Goal: Check status: Check status

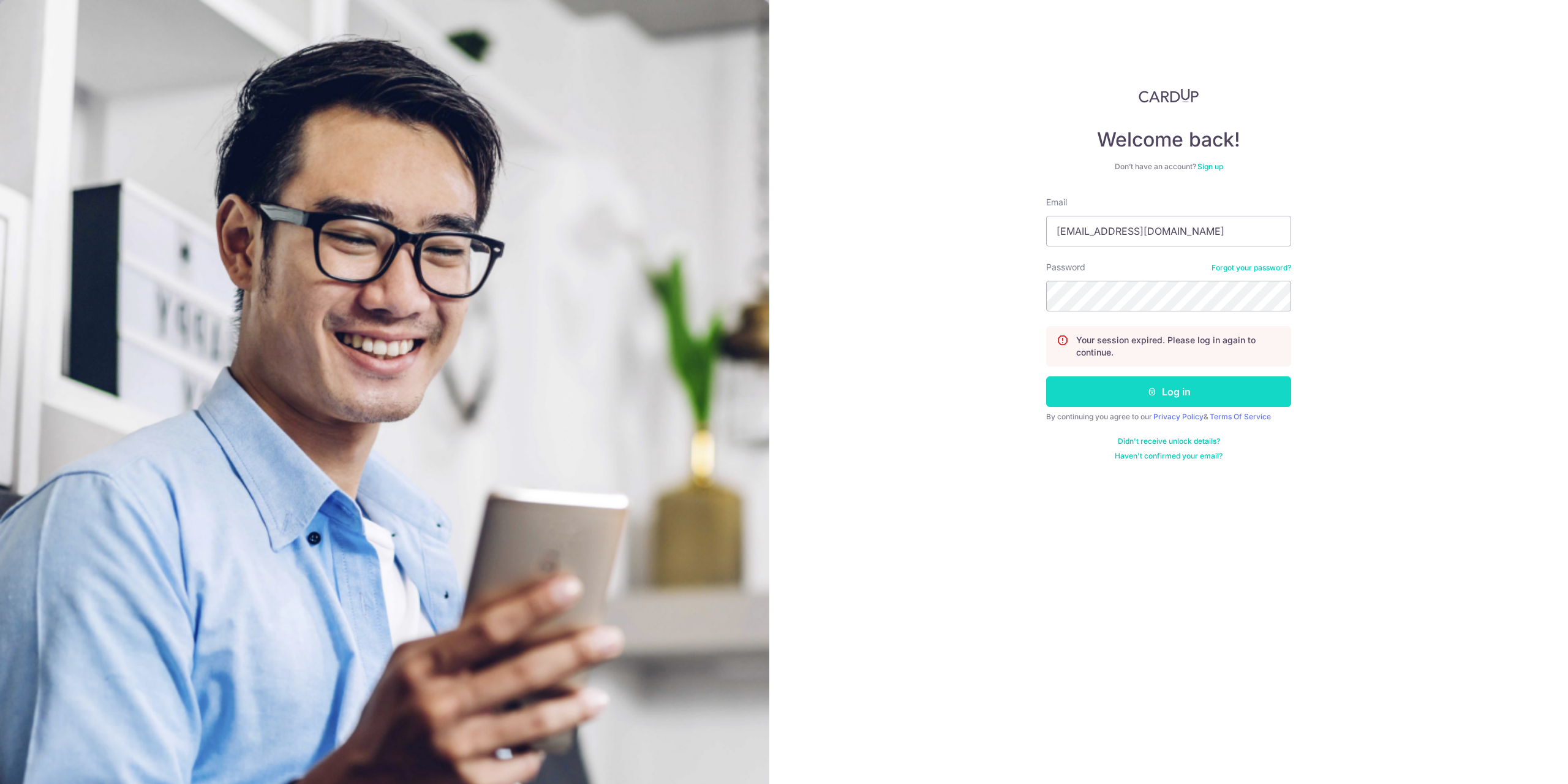
click at [1157, 396] on button "Log in" at bounding box center [1167, 391] width 245 height 30
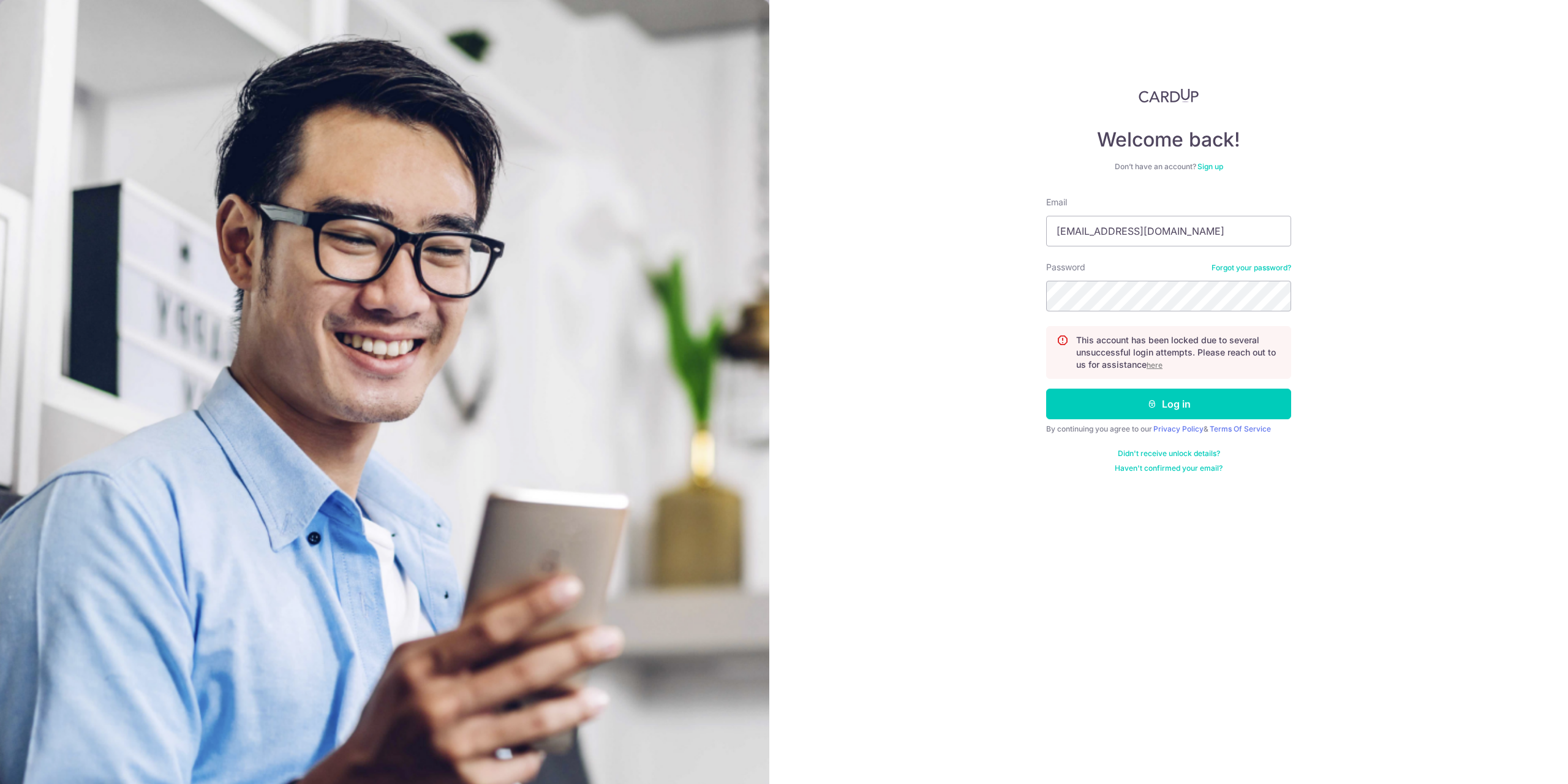
click at [1156, 366] on u "here" at bounding box center [1154, 365] width 16 height 9
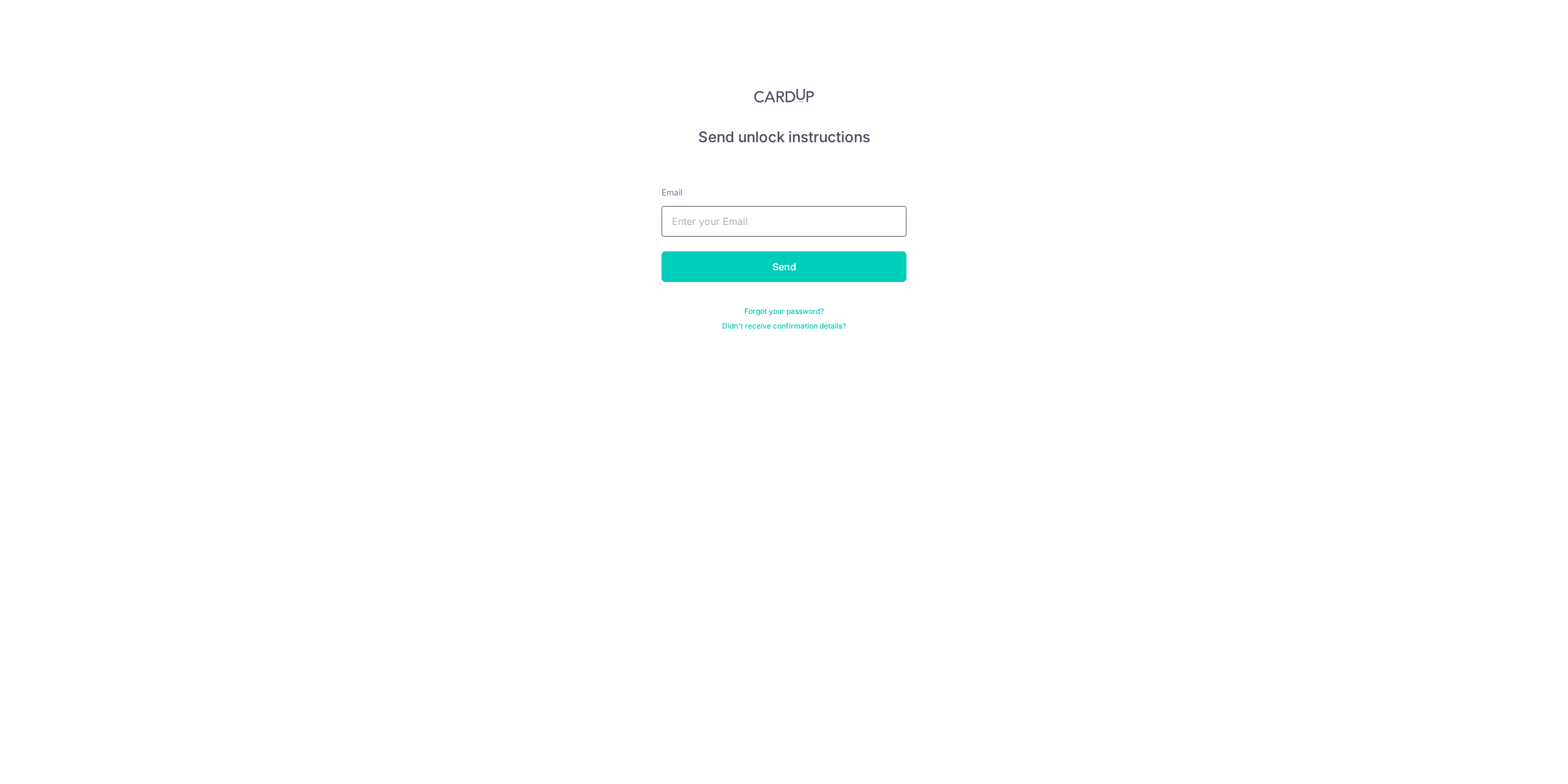
click at [812, 212] on input "text" at bounding box center [784, 221] width 245 height 30
type input "[EMAIL_ADDRESS][DOMAIN_NAME]"
click at [662, 251] on input "Send" at bounding box center [784, 266] width 245 height 30
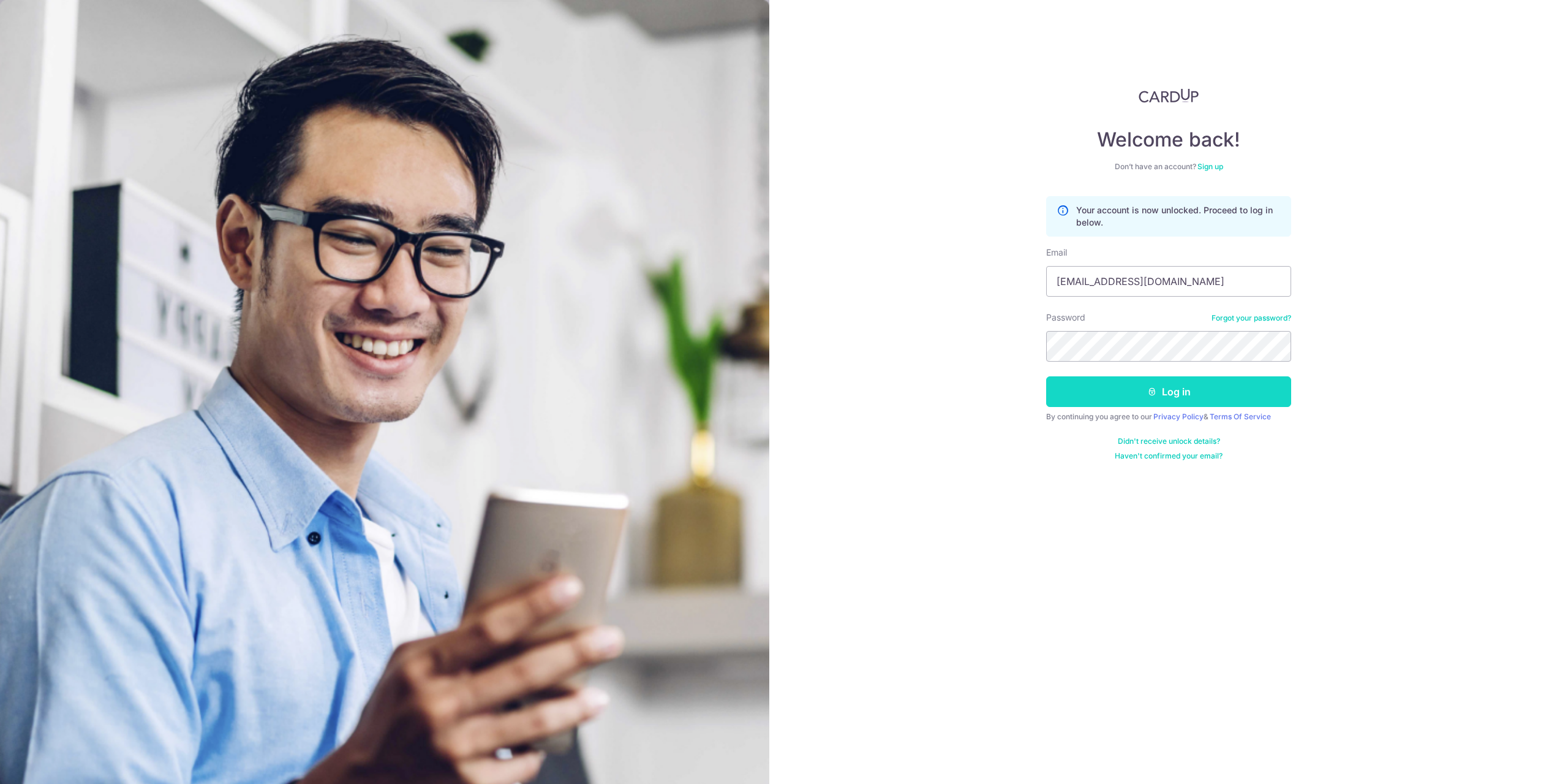
click at [1167, 391] on button "Log in" at bounding box center [1167, 391] width 245 height 30
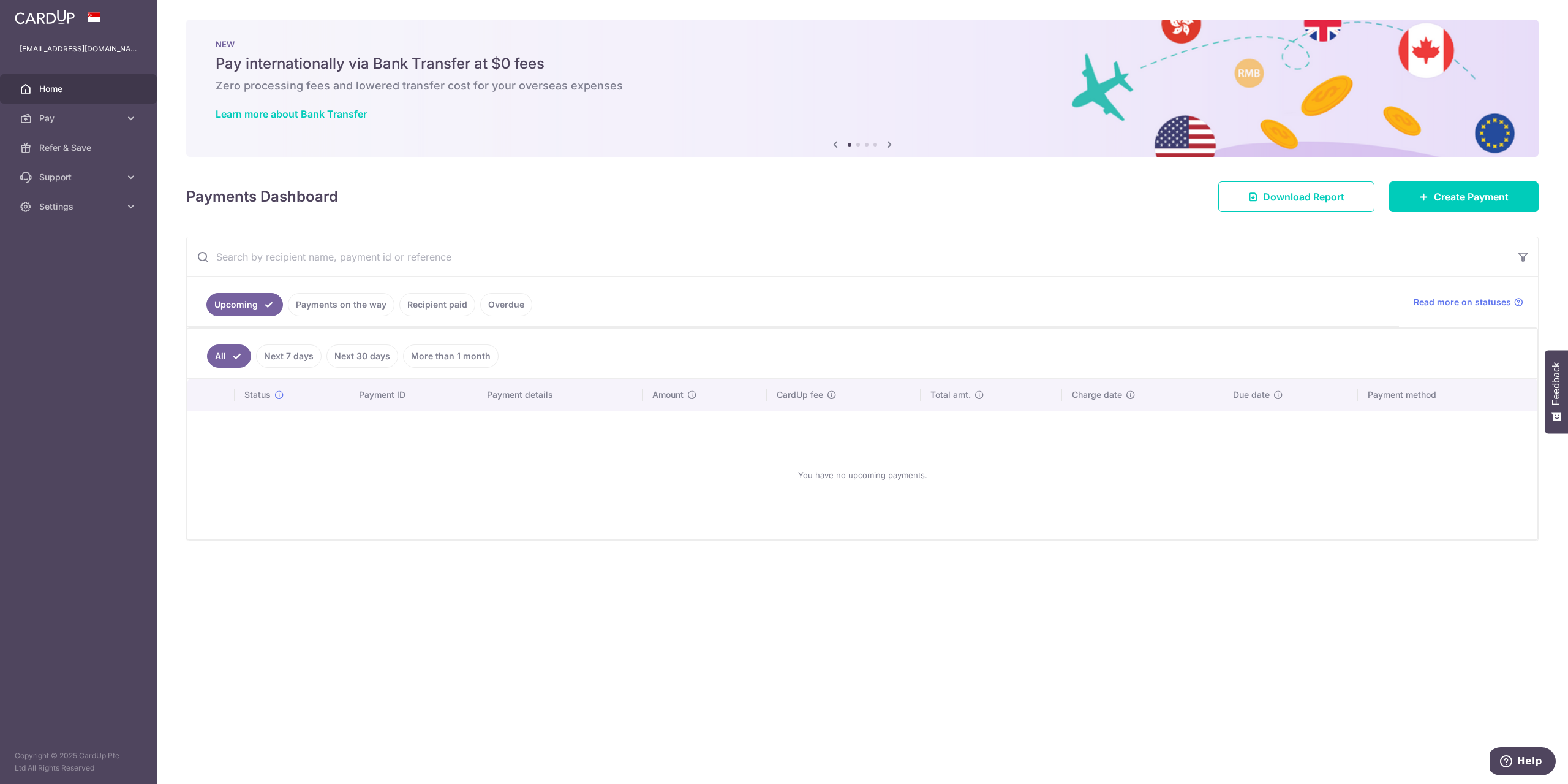
click at [415, 297] on link "Recipient paid" at bounding box center [437, 304] width 76 height 23
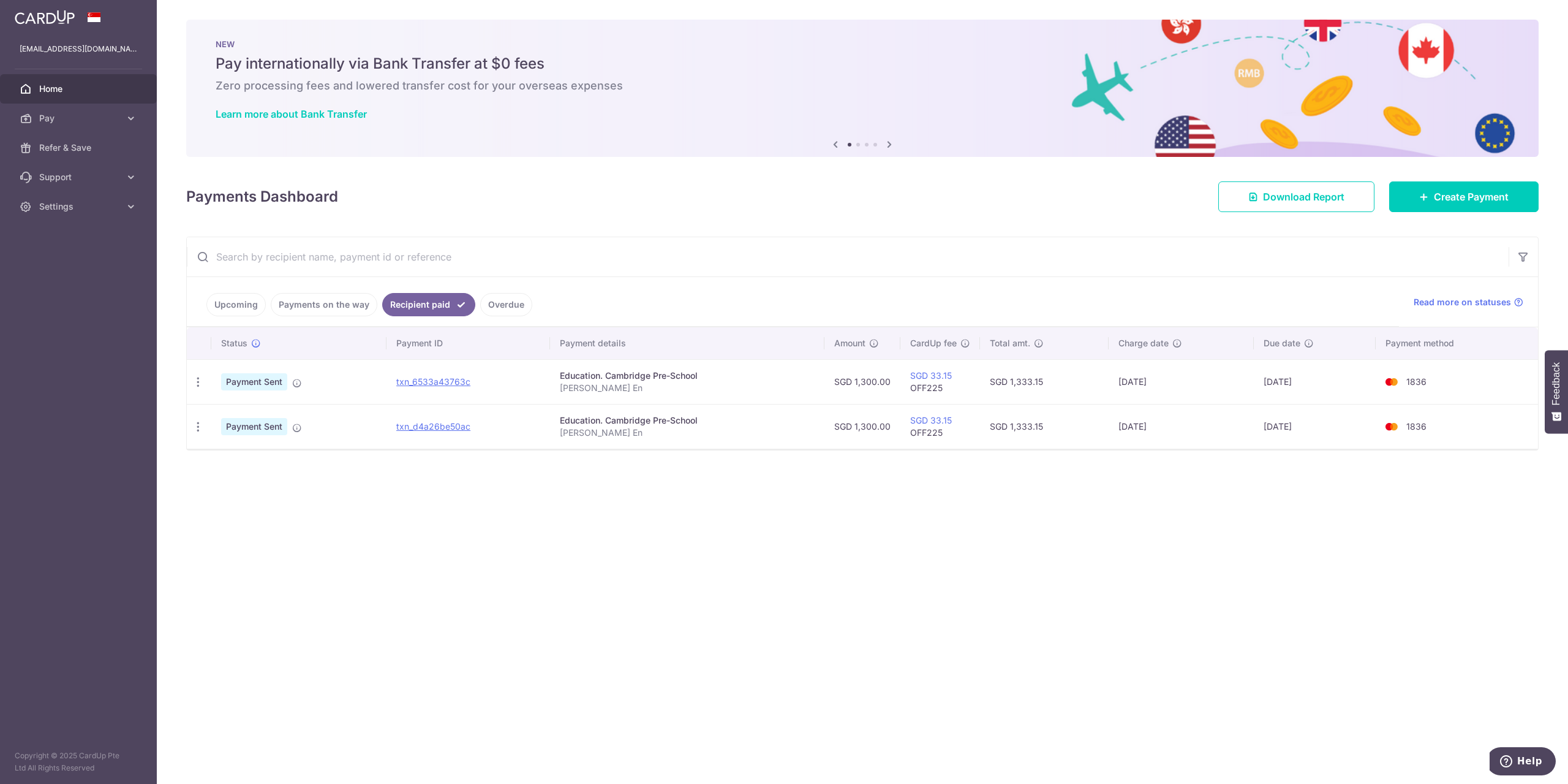
click at [309, 292] on ul "Upcoming Payments on the way Recipient paid Overdue" at bounding box center [792, 302] width 1212 height 50
click at [312, 300] on link "Payments on the way" at bounding box center [323, 304] width 106 height 23
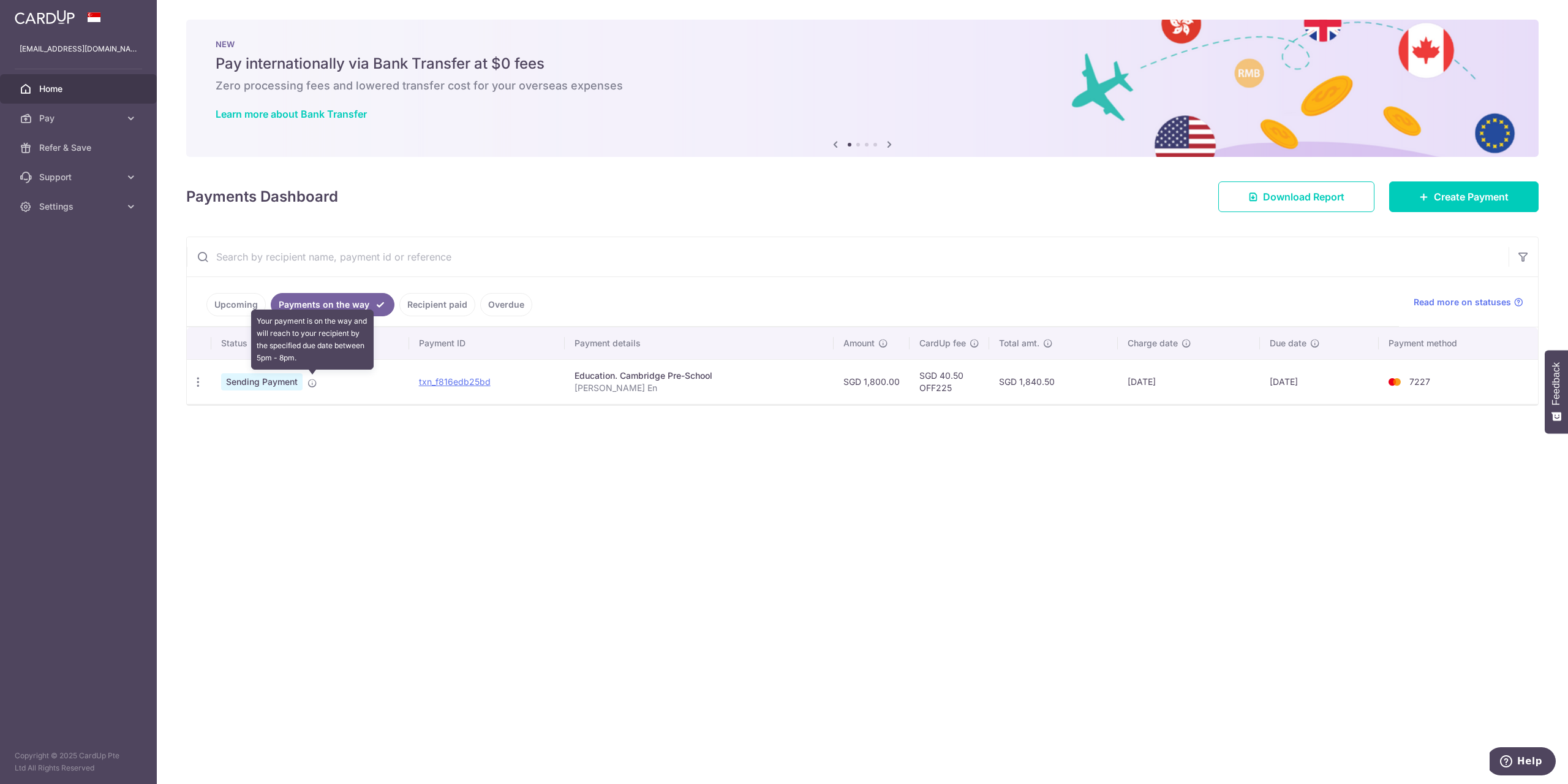
click at [314, 381] on icon at bounding box center [312, 382] width 10 height 10
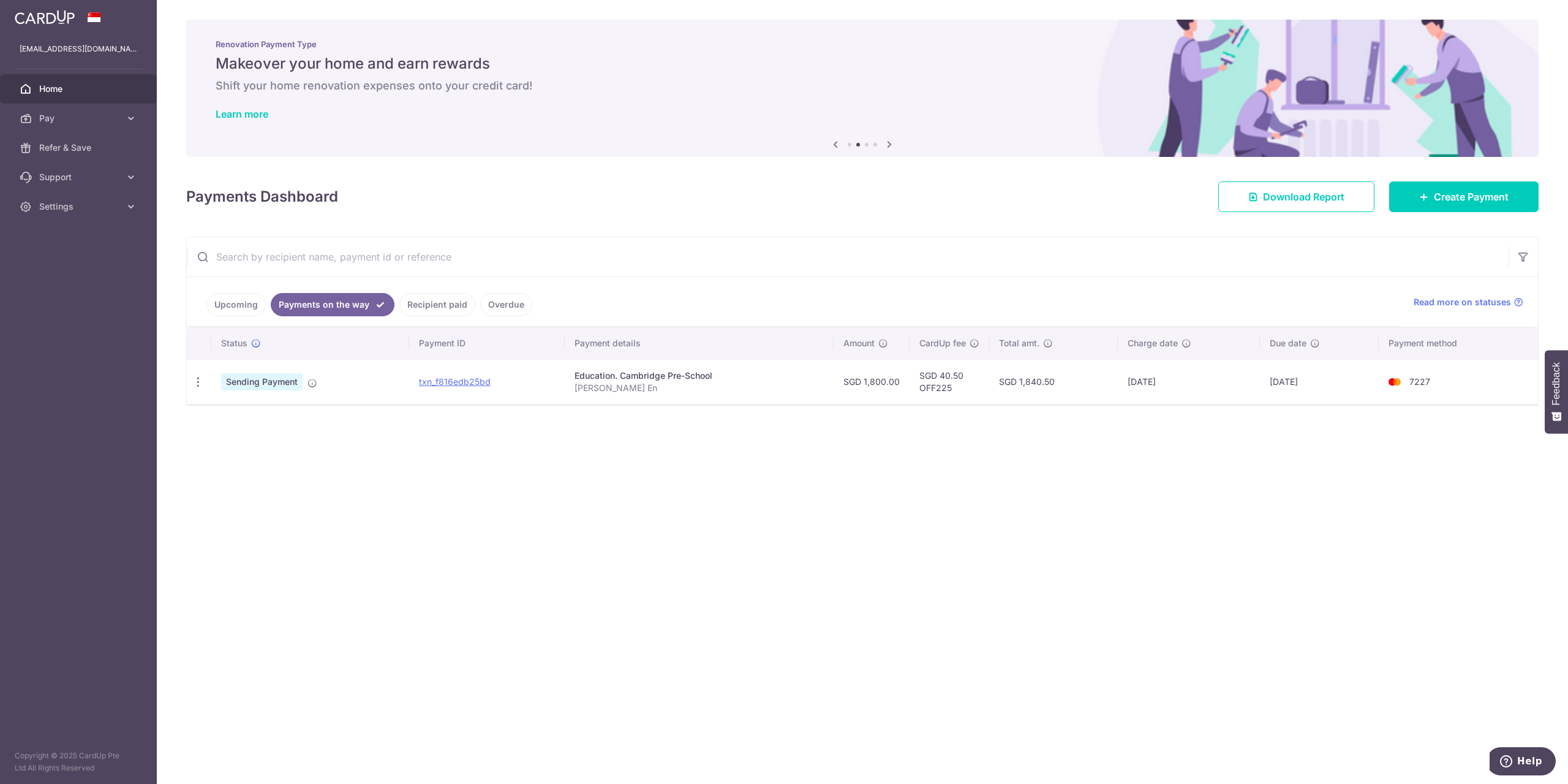
click at [289, 608] on div "× Pause Schedule Pause all future payments in this series Pause just this one p…" at bounding box center [862, 392] width 1411 height 784
